Goal: Task Accomplishment & Management: Use online tool/utility

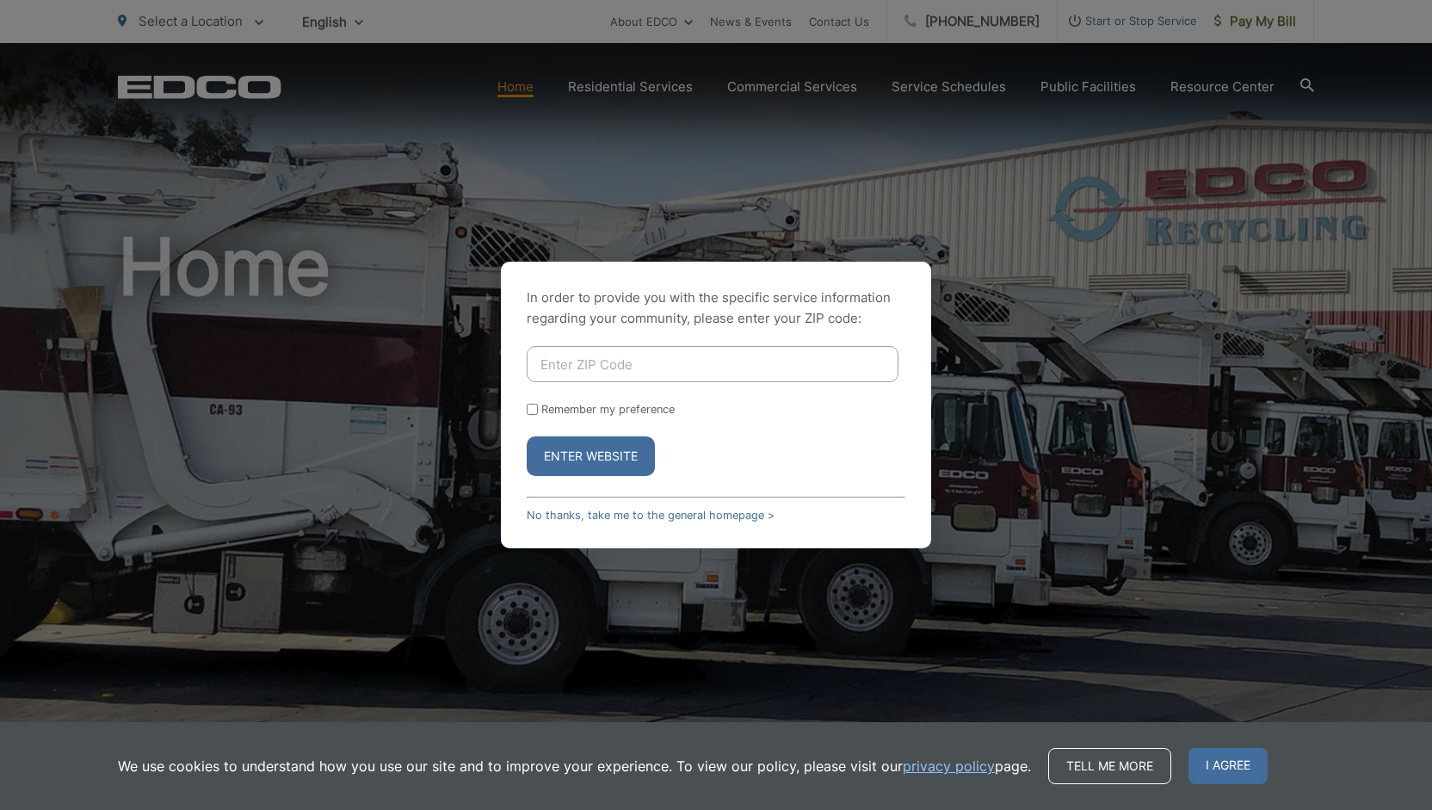
click at [574, 359] on input "Enter ZIP Code" at bounding box center [713, 364] width 372 height 36
type input "90275"
click at [587, 452] on button "Enter Website" at bounding box center [591, 456] width 128 height 40
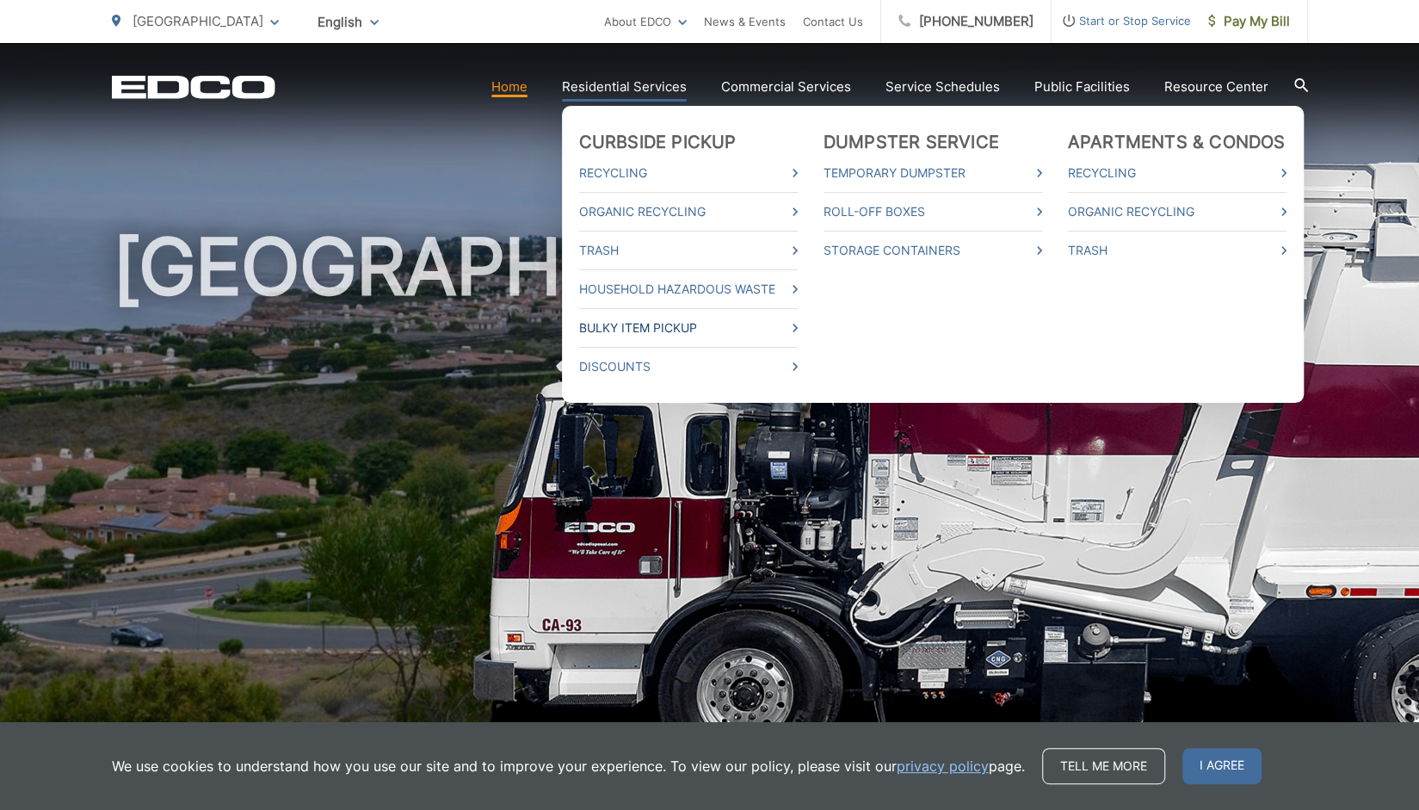
click at [678, 324] on link "Bulky Item Pickup" at bounding box center [688, 327] width 219 height 21
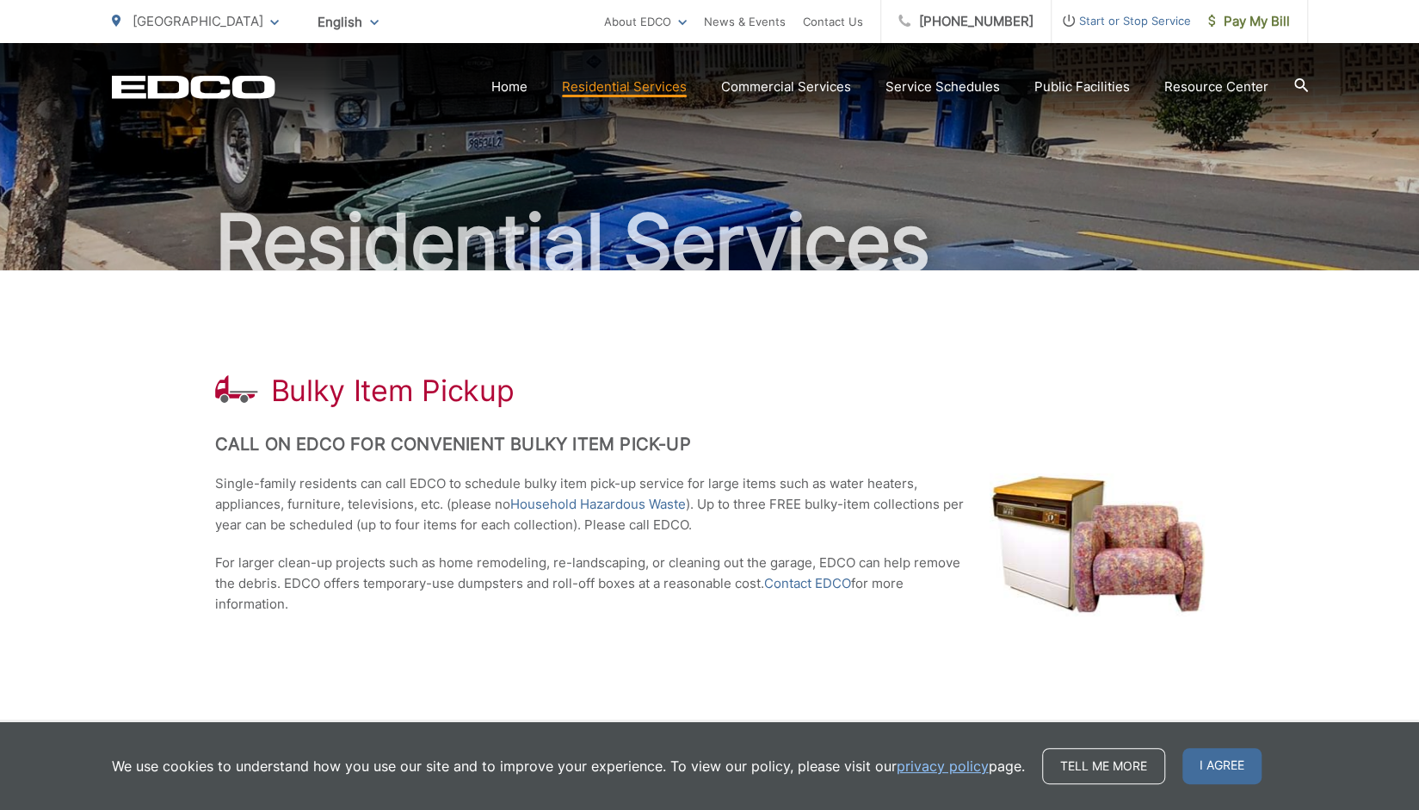
scroll to position [246, 0]
